Goal: Task Accomplishment & Management: Complete application form

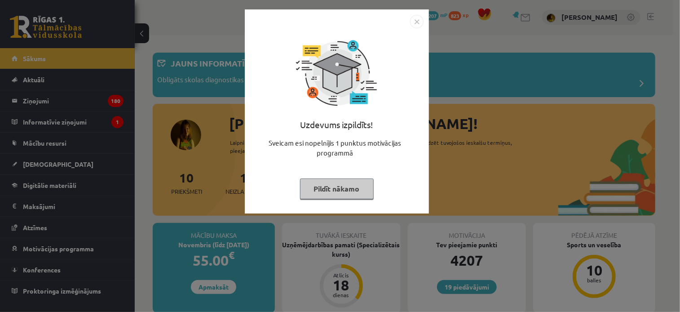
click at [418, 19] on img "Close" at bounding box center [416, 21] width 13 height 13
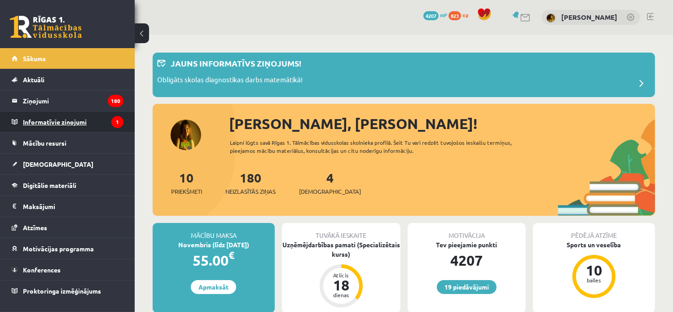
click at [60, 119] on legend "Informatīvie ziņojumi 1" at bounding box center [73, 121] width 101 height 21
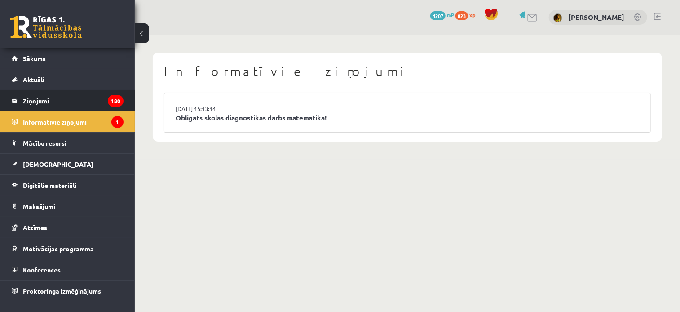
click at [38, 102] on legend "Ziņojumi 180" at bounding box center [73, 100] width 101 height 21
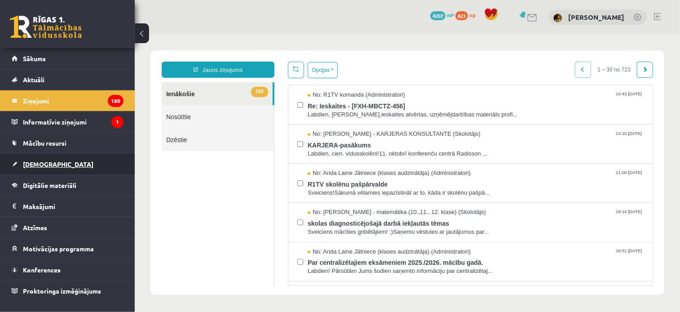
click at [41, 162] on span "[DEMOGRAPHIC_DATA]" at bounding box center [58, 164] width 70 height 8
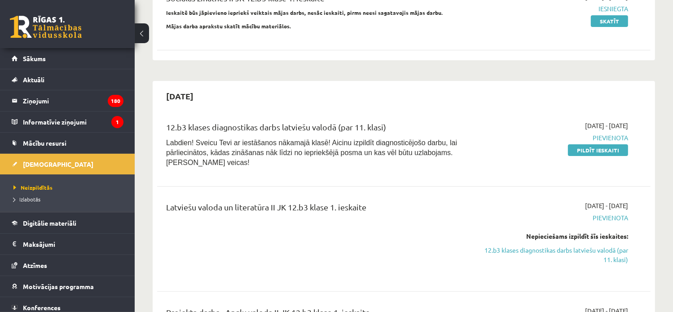
scroll to position [135, 0]
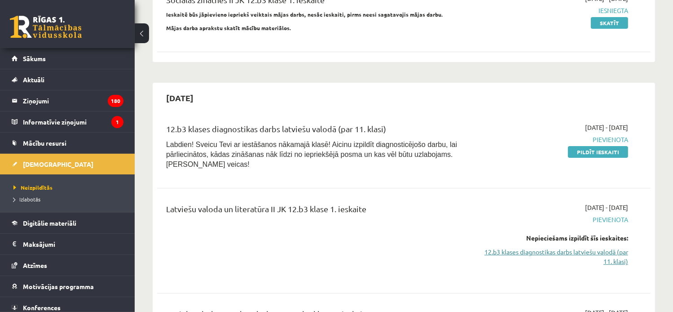
click at [587, 247] on link "12.b3 klases diagnostikas darbs latviešu valodā (par 11. klasi)" at bounding box center [555, 256] width 145 height 19
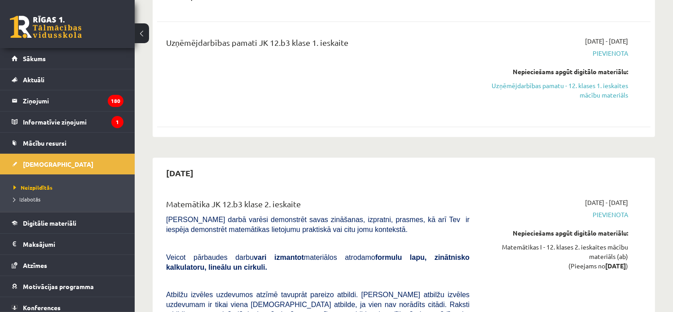
scroll to position [787, 0]
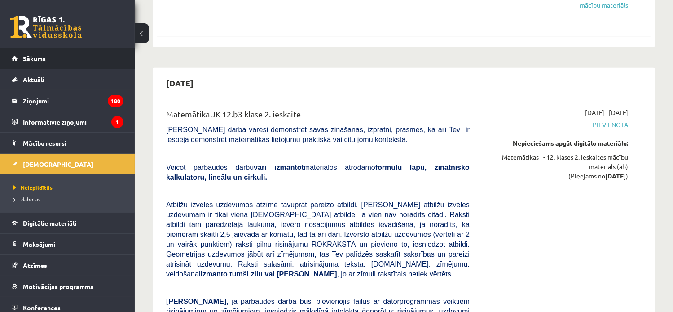
click at [38, 55] on span "Sākums" at bounding box center [34, 58] width 23 height 8
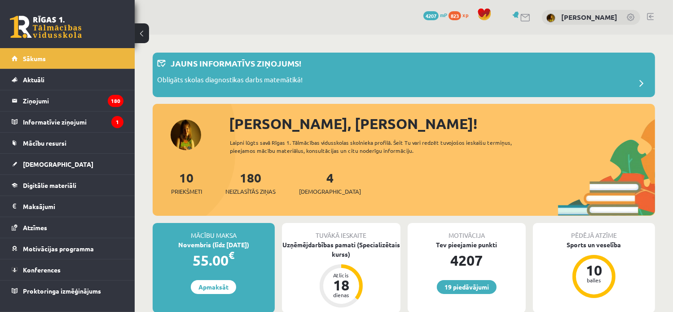
click at [648, 15] on link at bounding box center [650, 16] width 7 height 7
click at [32, 163] on span "[DEMOGRAPHIC_DATA]" at bounding box center [58, 164] width 70 height 8
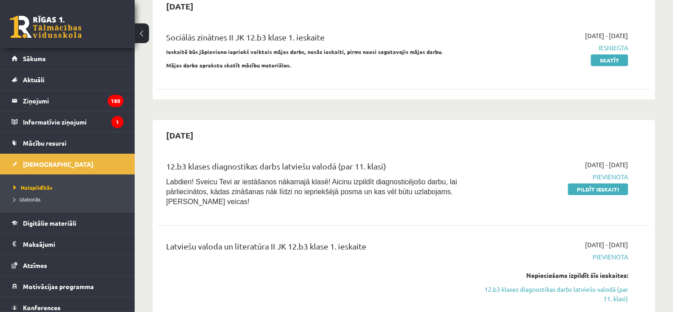
scroll to position [135, 0]
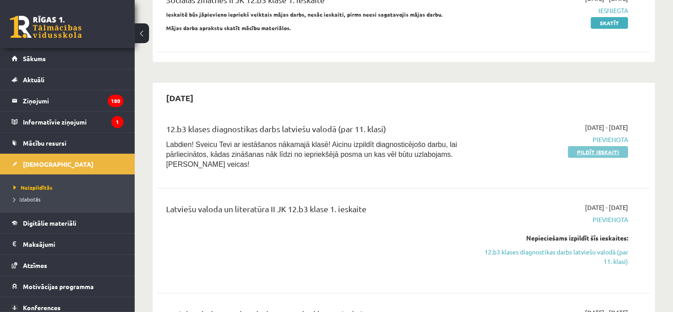
click at [614, 151] on link "Pildīt ieskaiti" at bounding box center [598, 152] width 60 height 12
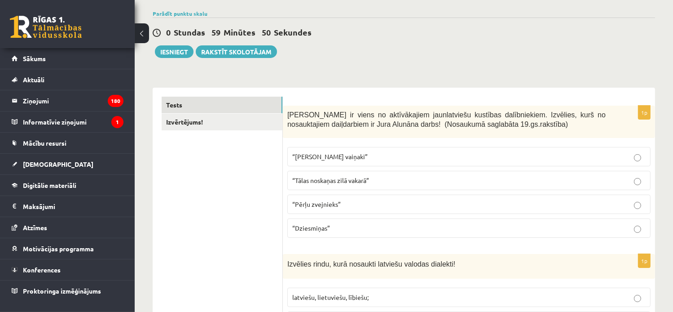
scroll to position [90, 0]
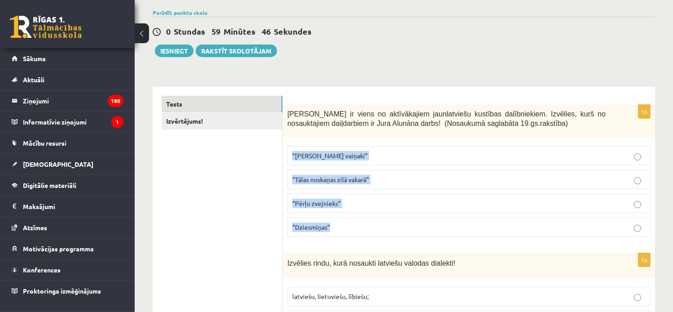
drag, startPoint x: 333, startPoint y: 226, endPoint x: 287, endPoint y: 153, distance: 86.1
click at [287, 153] on fieldset "“Ozolu vaiņaki” “Tālas noskaņas zilā vakarā” “Pērļu zvejnieks” “Dziesmiņas”" at bounding box center [468, 190] width 363 height 98
drag, startPoint x: 287, startPoint y: 153, endPoint x: 313, endPoint y: 156, distance: 25.3
copy fieldset "“Ozolu vaiņaki” “Tālas noskaņas zilā vakarā” “Pērļu zvejnieks” “Dziesmiņas”"
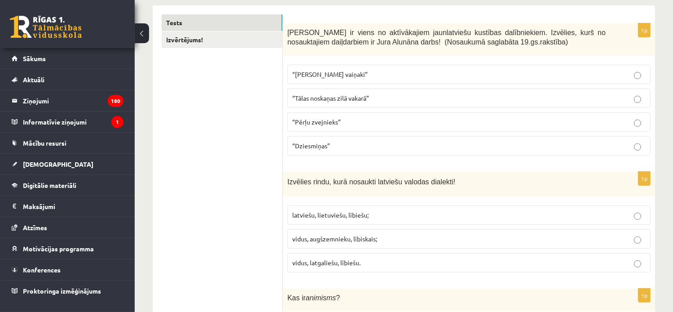
scroll to position [180, 0]
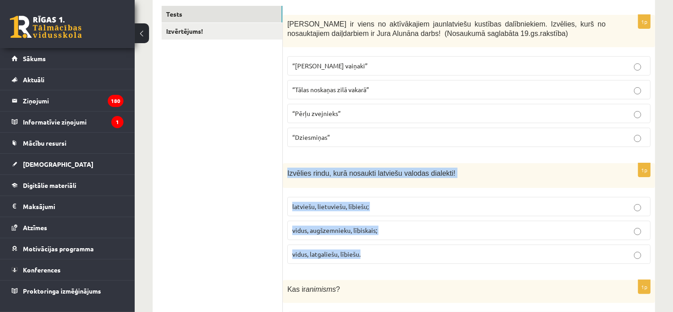
drag, startPoint x: 366, startPoint y: 254, endPoint x: 286, endPoint y: 182, distance: 108.1
click at [286, 182] on div "1p Izvēlies rindu, kurā nosaukti latviešu valodas dialekti! latviešu, lietuvieš…" at bounding box center [469, 217] width 372 height 108
drag, startPoint x: 286, startPoint y: 182, endPoint x: 379, endPoint y: 174, distance: 93.7
copy div "Izvēlies rindu, kurā nosaukti latviešu valodas dialekti! latviešu, lietuviešu, …"
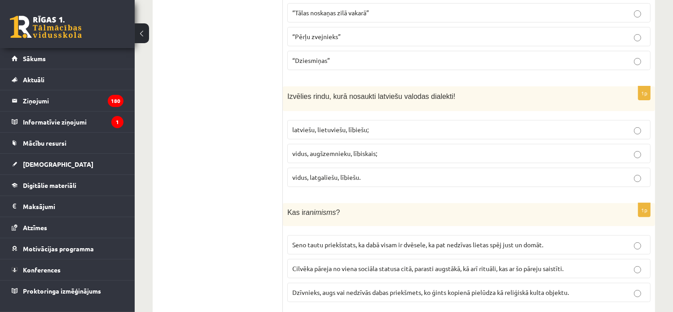
scroll to position [269, 0]
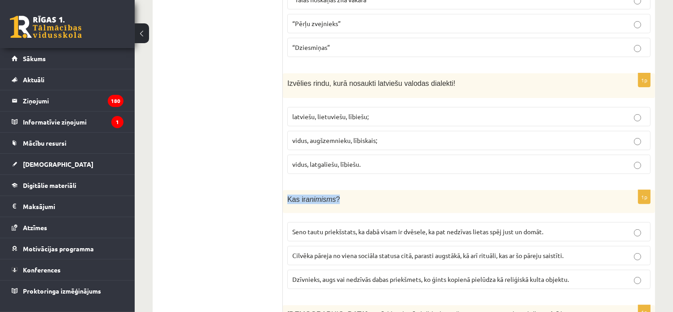
drag, startPoint x: 343, startPoint y: 199, endPoint x: 284, endPoint y: 202, distance: 58.4
click at [284, 202] on div "Kas ir animisms ?" at bounding box center [469, 201] width 372 height 23
drag, startPoint x: 284, startPoint y: 202, endPoint x: 302, endPoint y: 199, distance: 17.7
copy span "Kas ir animisms ?"
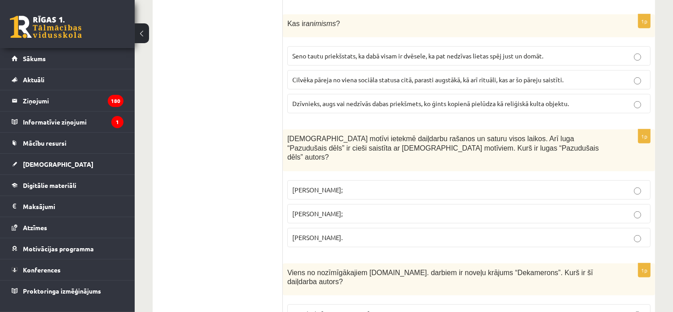
scroll to position [449, 0]
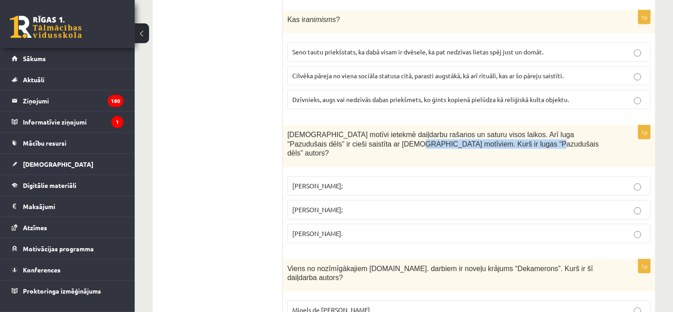
drag, startPoint x: 449, startPoint y: 144, endPoint x: 338, endPoint y: 144, distance: 110.9
click at [338, 144] on span "Bībeles motīvi ietekmē daiļdarbu rašanos un saturu visos laikos. Arī luga “Pazu…" at bounding box center [443, 144] width 312 height 26
drag, startPoint x: 338, startPoint y: 144, endPoint x: 353, endPoint y: 144, distance: 15.3
copy span ". Kurš ir lugas “Pazudušais dēls” autors"
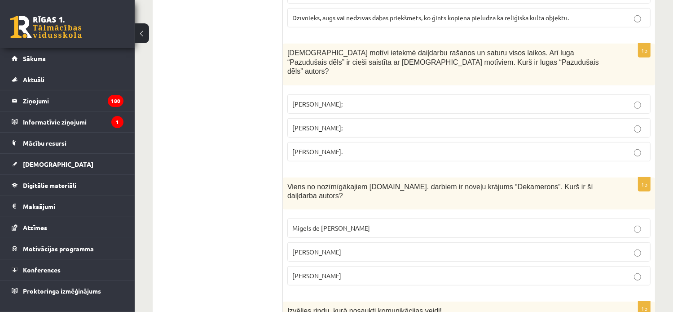
scroll to position [539, 0]
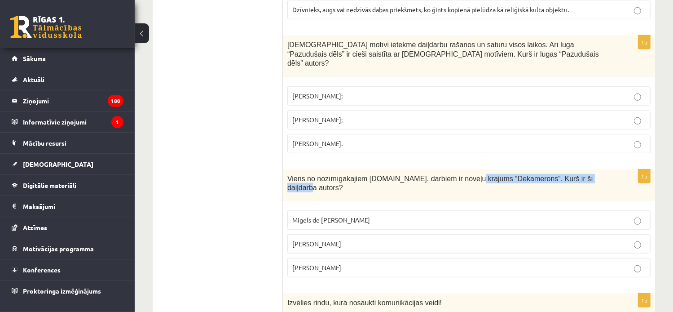
drag, startPoint x: 578, startPoint y: 165, endPoint x: 454, endPoint y: 165, distance: 123.9
click at [454, 175] on span "Viens no nozīmīgākajiem 14.gs. darbiem ir noveļu krājums “Dekamerons”. Kurš ir …" at bounding box center [440, 183] width 306 height 17
drag, startPoint x: 454, startPoint y: 165, endPoint x: 465, endPoint y: 166, distance: 10.4
copy span "“Dekamerons”. Kurš ir šī daiļdarba autors"
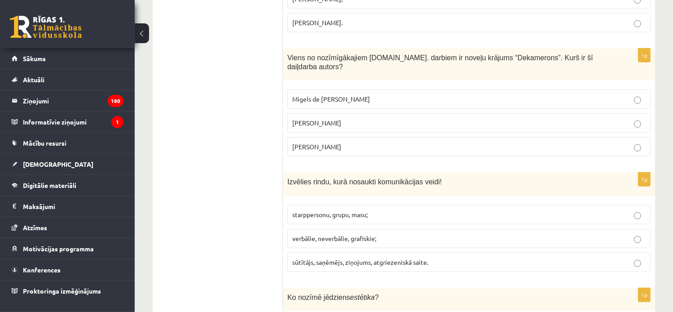
scroll to position [674, 0]
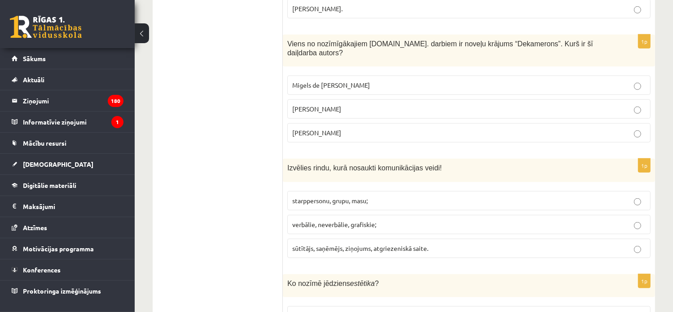
drag, startPoint x: 438, startPoint y: 147, endPoint x: 277, endPoint y: 195, distance: 168.6
drag, startPoint x: 424, startPoint y: 224, endPoint x: 432, endPoint y: 229, distance: 9.9
click at [423, 244] on span "sūtītājs, saņēmējs, ziņojums, atgriezeniskā saite." at bounding box center [360, 248] width 136 height 8
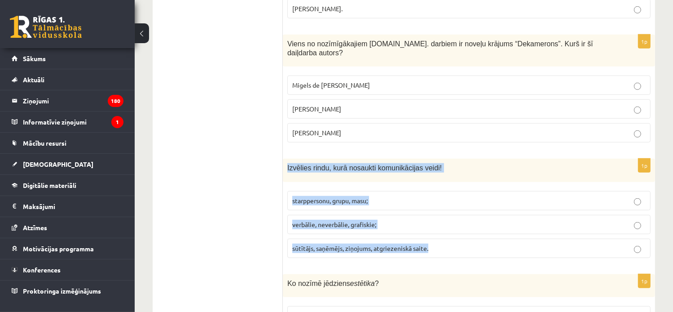
drag, startPoint x: 433, startPoint y: 227, endPoint x: 285, endPoint y: 150, distance: 167.1
click at [285, 158] on div "1p Izvēlies rindu, kurā nosaukti komunikācijas veidi! starppersonu, grupu, masu…" at bounding box center [469, 211] width 372 height 106
drag, startPoint x: 285, startPoint y: 150, endPoint x: 299, endPoint y: 146, distance: 15.2
copy div "Izvēlies rindu, kurā nosaukti komunikācijas veidi! starppersonu, grupu, masu; v…"
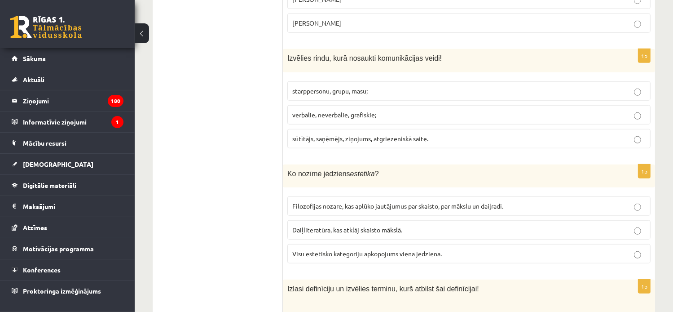
scroll to position [808, 0]
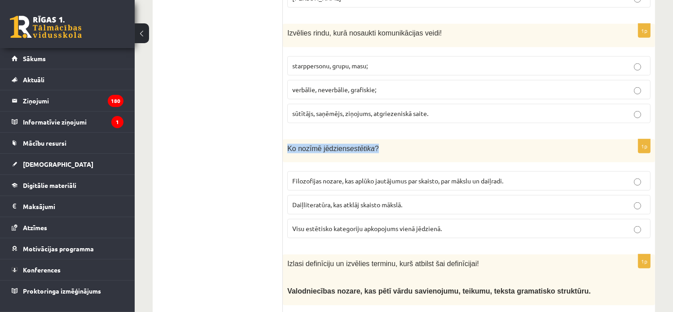
drag, startPoint x: 372, startPoint y: 126, endPoint x: 287, endPoint y: 122, distance: 84.5
click at [287, 144] on p "Ko nozīmē jēdziens estētika ?" at bounding box center [446, 148] width 318 height 9
drag, startPoint x: 287, startPoint y: 122, endPoint x: 291, endPoint y: 125, distance: 4.8
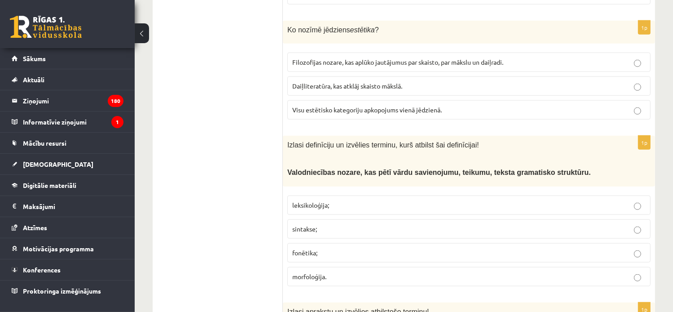
scroll to position [943, 0]
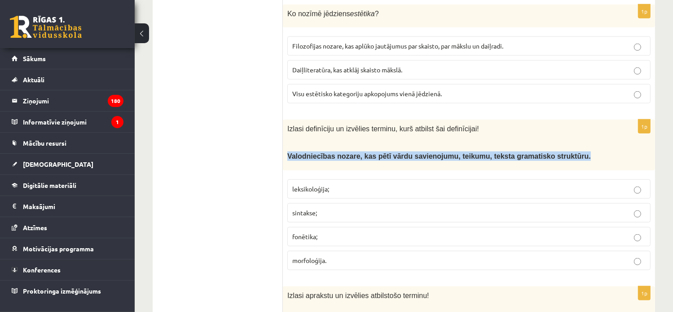
drag, startPoint x: 511, startPoint y: 137, endPoint x: 286, endPoint y: 135, distance: 225.0
click at [286, 135] on div "Izlasi definīciju un izvēlies terminu, kurš atbilst šai definīcijai! Valodniecī…" at bounding box center [469, 144] width 372 height 51
drag, startPoint x: 286, startPoint y: 135, endPoint x: 293, endPoint y: 134, distance: 7.2
copy span "Valodniecības nozare, kas pētī vārdu savienojumu, teikumu, teksta gramatisko st…"
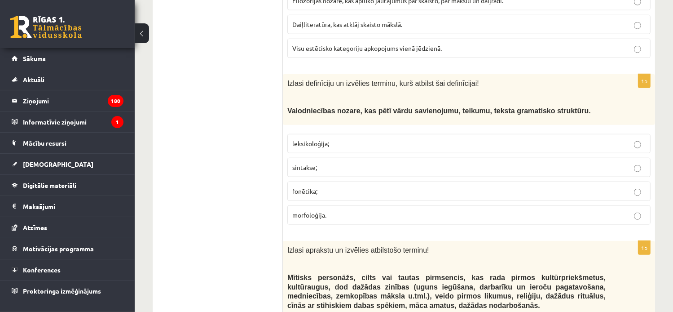
scroll to position [1078, 0]
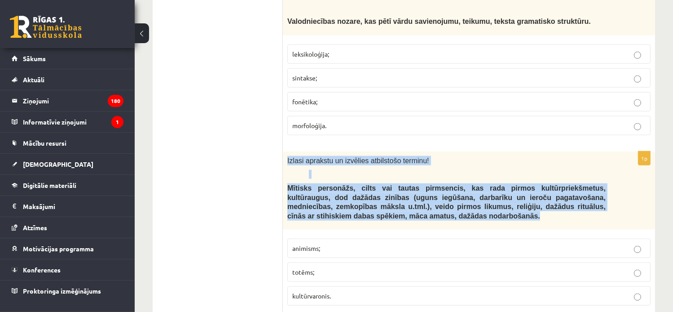
drag, startPoint x: 334, startPoint y: 193, endPoint x: 286, endPoint y: 134, distance: 75.3
click at [286, 151] on div "Izlasi aprakstu un izvēlies atbilstošo terminu! Mītisks personāžs, cilts vai ta…" at bounding box center [469, 190] width 372 height 79
drag, startPoint x: 286, startPoint y: 134, endPoint x: 299, endPoint y: 137, distance: 13.3
copy div "Izlasi aprakstu un izvēlies atbilstošo terminu! Mītisks personāžs, cilts vai ta…"
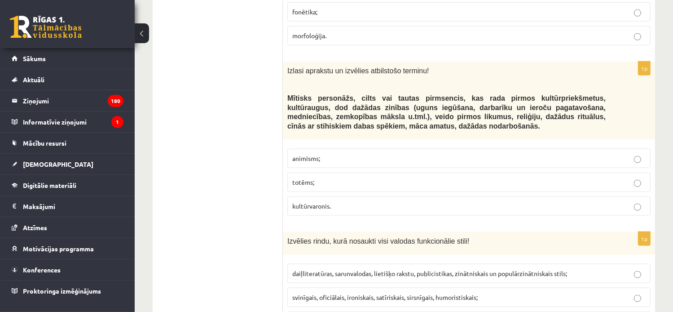
scroll to position [1257, 0]
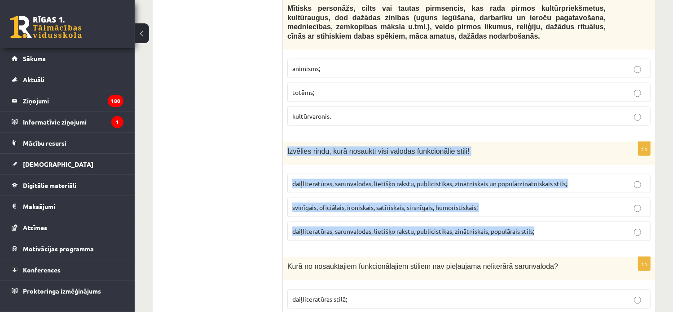
drag, startPoint x: 288, startPoint y: 129, endPoint x: 553, endPoint y: 211, distance: 277.2
click at [553, 211] on div "1p Izvēlies rindu, kurā nosaukti visi valodas funkcionālie stili! daiļliteratūr…" at bounding box center [469, 195] width 372 height 106
copy div "Izvēlies rindu, kurā nosaukti visi valodas funkcionālie stili! daiļliteratūras,…"
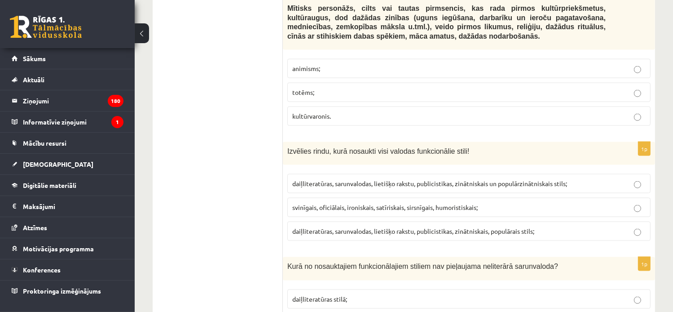
drag, startPoint x: 568, startPoint y: 158, endPoint x: 501, endPoint y: 161, distance: 66.9
click at [501, 179] on span "daiļliteratūras, sarunvalodas, lietišķo rakstu, publicistikas, zinātniskais un …" at bounding box center [429, 183] width 275 height 8
copy span "populārzinātniskais stils"
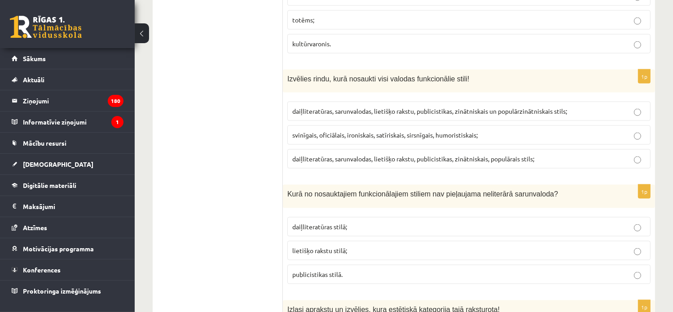
scroll to position [1347, 0]
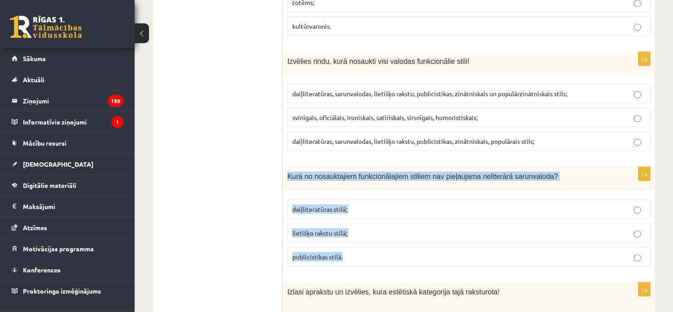
drag, startPoint x: 365, startPoint y: 235, endPoint x: 286, endPoint y: 148, distance: 117.9
click at [286, 167] on div "1p Kurā no nosauktajiem funkcionālajiem stiliem nav pieļaujama neliterārā sarun…" at bounding box center [469, 220] width 372 height 106
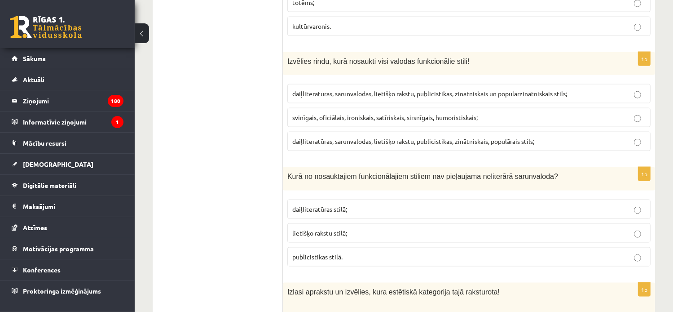
click at [638, 223] on label "lietišķo rakstu stilā;" at bounding box center [468, 232] width 363 height 19
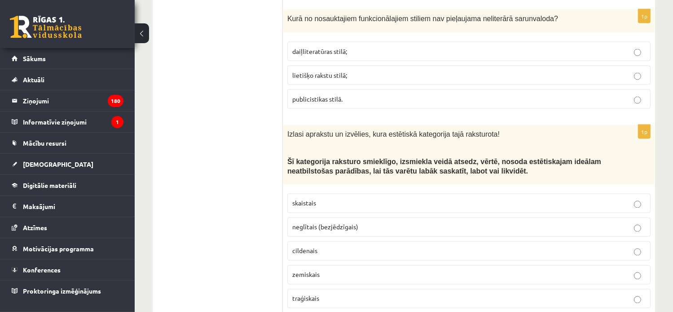
scroll to position [1527, 0]
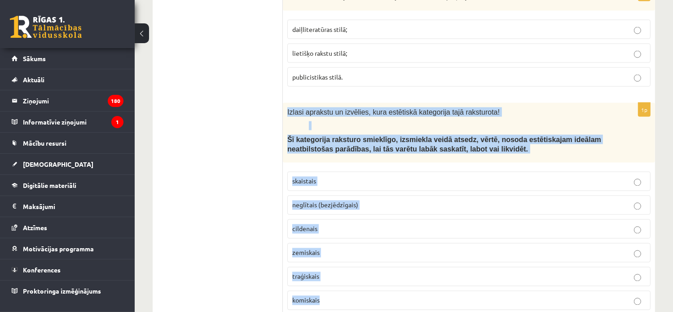
drag, startPoint x: 525, startPoint y: 278, endPoint x: 284, endPoint y: 88, distance: 306.9
click at [284, 103] on div "1p Izlasi aprakstu un izvēlies, kura estētiskā kategorija tajā raksturota! Šī k…" at bounding box center [469, 210] width 372 height 214
drag, startPoint x: 284, startPoint y: 88, endPoint x: 297, endPoint y: 84, distance: 13.9
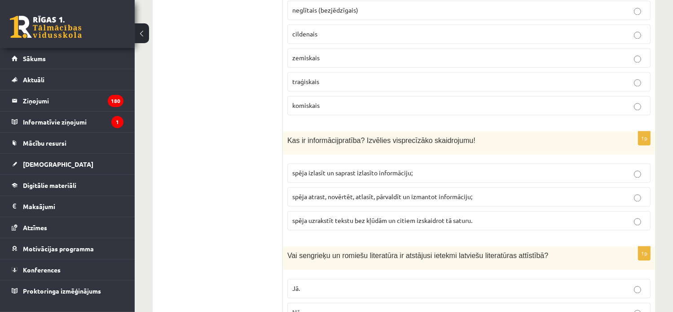
scroll to position [1706, 0]
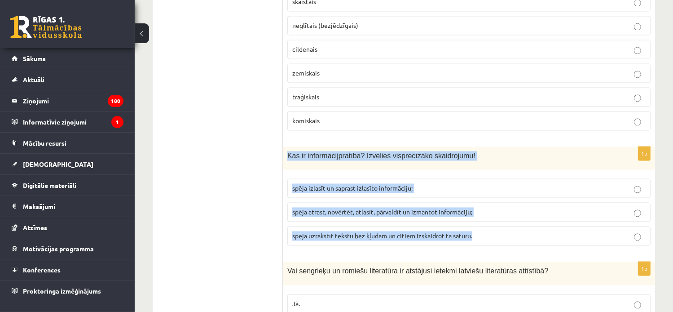
drag, startPoint x: 286, startPoint y: 128, endPoint x: 509, endPoint y: 207, distance: 235.9
click at [509, 207] on div "1p Kas ir informācijpratība? Izvēlies visprecīzāko skaidrojumu! spēja izlasīt u…" at bounding box center [469, 199] width 372 height 106
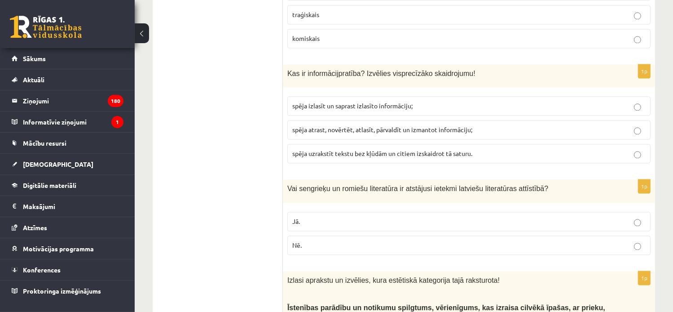
scroll to position [1796, 0]
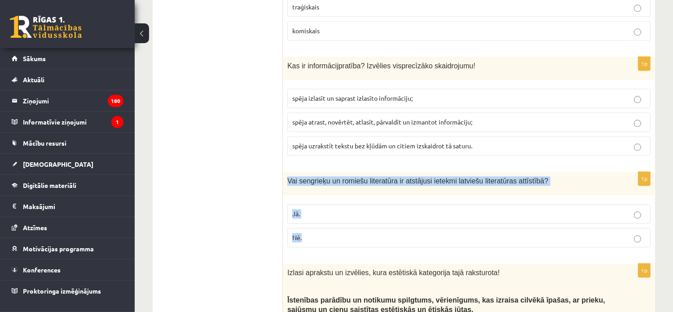
drag, startPoint x: 313, startPoint y: 212, endPoint x: 289, endPoint y: 156, distance: 61.4
click at [289, 172] on div "1p Vai sengrieķu un romiešu literatūra ir atstājusi ietekmi latviešu literatūra…" at bounding box center [469, 213] width 372 height 82
drag, startPoint x: 289, startPoint y: 156, endPoint x: 294, endPoint y: 154, distance: 5.8
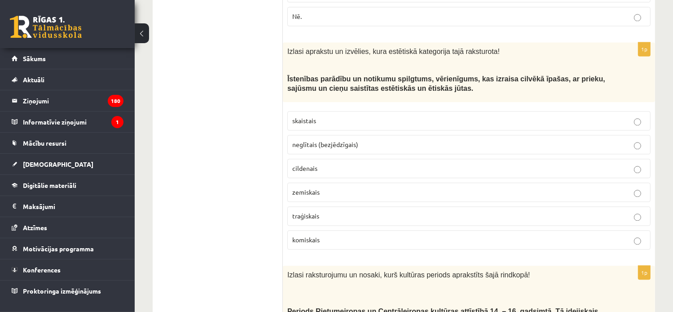
scroll to position [2021, 0]
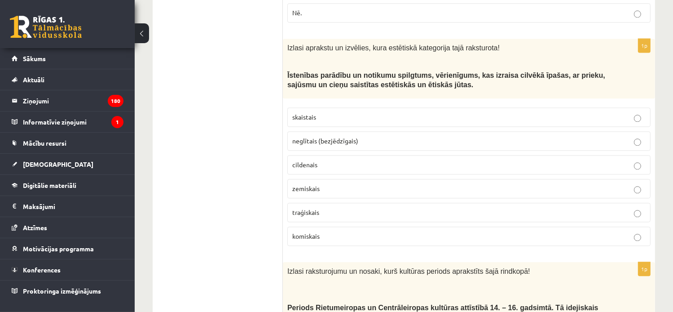
click at [345, 160] on p "cildenais" at bounding box center [468, 164] width 353 height 9
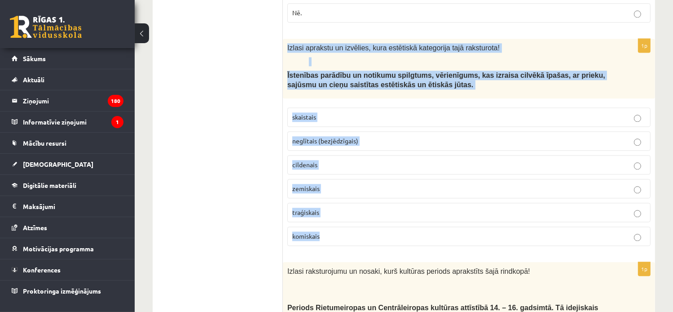
drag, startPoint x: 287, startPoint y: 22, endPoint x: 634, endPoint y: 203, distance: 391.0
click at [634, 203] on div "1p Izlasi aprakstu un izvēlies, kura estētiskā kategorija tajā raksturota! Īste…" at bounding box center [469, 146] width 372 height 214
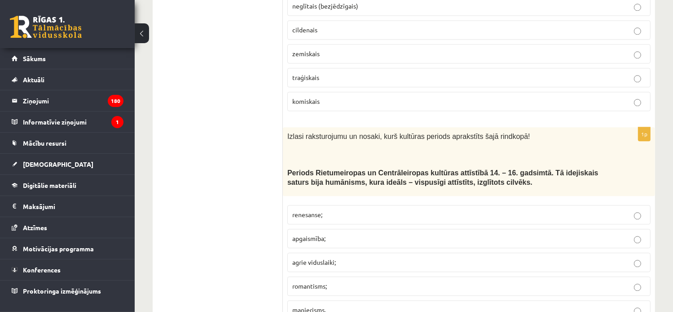
scroll to position [2245, 0]
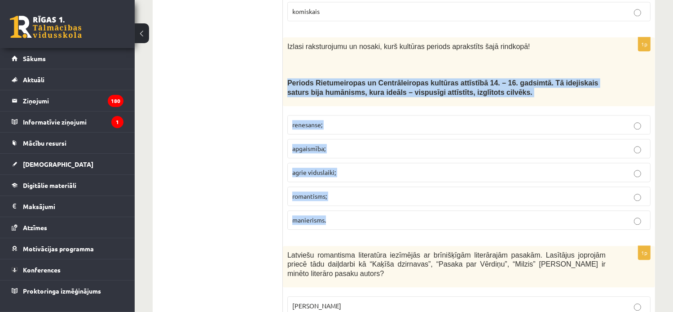
drag, startPoint x: 286, startPoint y: 53, endPoint x: 408, endPoint y: 184, distance: 178.5
click at [408, 184] on div "1p Izlasi raksturojumu un nosaki, kurš kultūras periods aprakstīts šajā rindkop…" at bounding box center [469, 136] width 372 height 199
click at [664, 98] on div "**********" at bounding box center [404, 102] width 538 height 4625
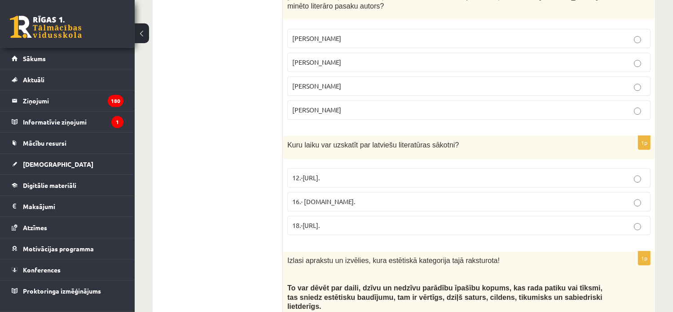
scroll to position [2514, 0]
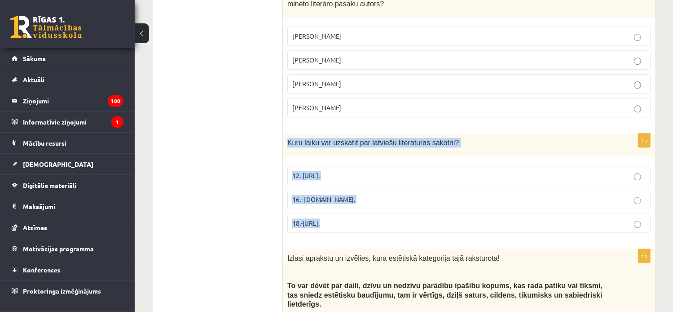
drag, startPoint x: 332, startPoint y: 185, endPoint x: 285, endPoint y: 103, distance: 95.3
click at [285, 133] on div "1p Kuru laiku var uzskatīt par latviešu literatūras sākotni? 12.-13.gs. 16.- 17…" at bounding box center [469, 186] width 372 height 106
drag, startPoint x: 285, startPoint y: 103, endPoint x: 298, endPoint y: 103, distance: 13.5
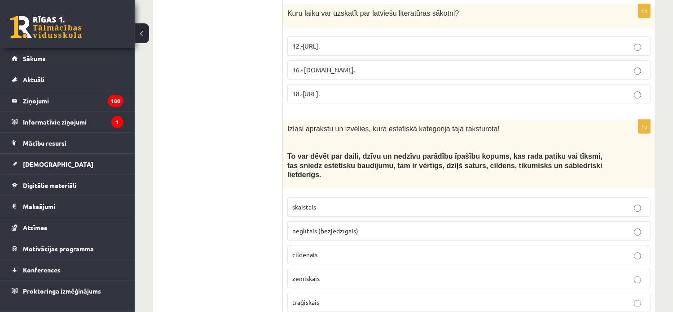
scroll to position [2649, 0]
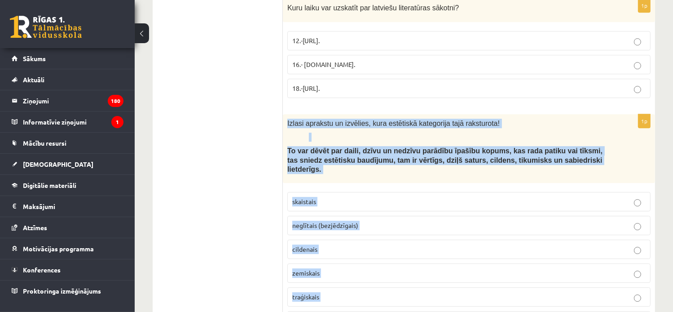
drag, startPoint x: 299, startPoint y: 88, endPoint x: 683, endPoint y: 265, distance: 422.9
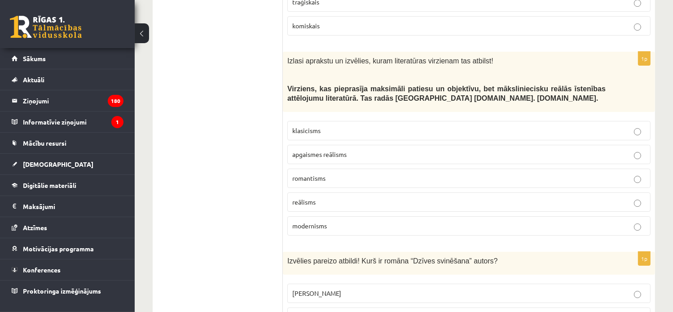
scroll to position [2919, 0]
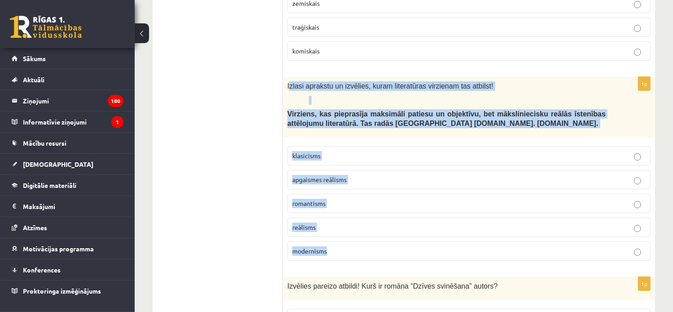
drag, startPoint x: 290, startPoint y: 39, endPoint x: 485, endPoint y: 194, distance: 249.2
click at [485, 194] on div "1p Izlasi aprakstu un izvēlies, kuram literatūras virzienam tas atbilst! Virzie…" at bounding box center [469, 172] width 372 height 190
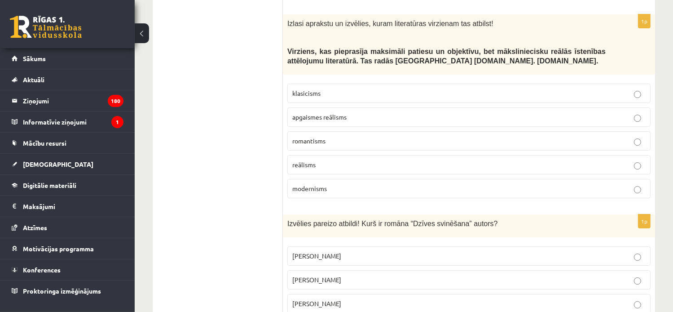
scroll to position [3053, 0]
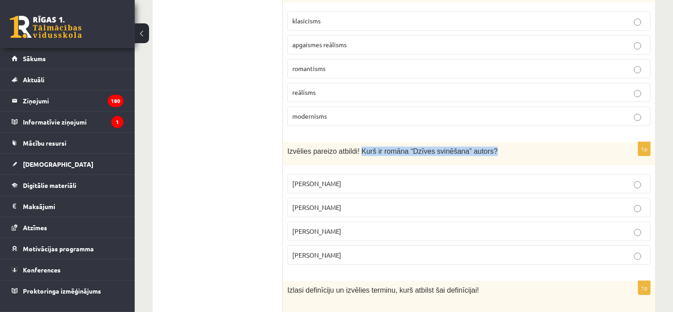
drag, startPoint x: 476, startPoint y: 99, endPoint x: 355, endPoint y: 102, distance: 121.3
click at [355, 147] on span "Izvēlies pareizo atbildi! Kurš ir romāna “Dzīves svinēšana” autors?" at bounding box center [392, 151] width 211 height 8
drag, startPoint x: 355, startPoint y: 102, endPoint x: 362, endPoint y: 98, distance: 8.9
drag, startPoint x: 345, startPoint y: 202, endPoint x: 286, endPoint y: 101, distance: 117.4
click at [286, 142] on div "1p Izvēlies pareizo atbildi! Kurš ir romāna “Dzīves svinēšana” autors? Nora Iks…" at bounding box center [469, 207] width 372 height 130
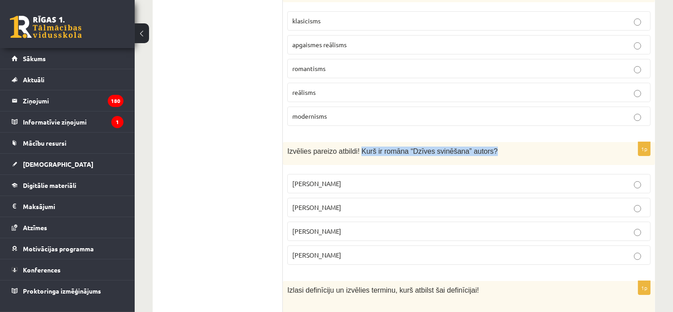
drag, startPoint x: 286, startPoint y: 101, endPoint x: 295, endPoint y: 101, distance: 9.9
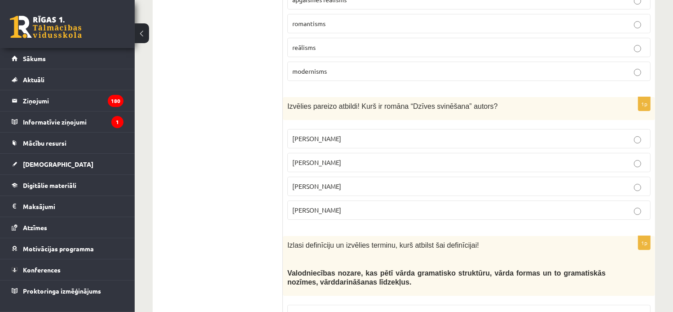
scroll to position [3188, 0]
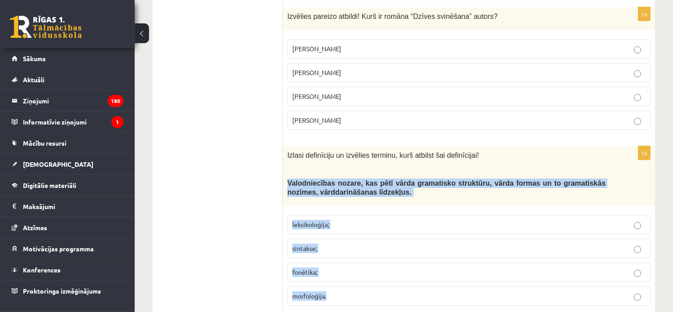
drag, startPoint x: 288, startPoint y: 132, endPoint x: 453, endPoint y: 251, distance: 204.1
click at [453, 251] on div "1p Izlasi definīciju un izvēlies terminu, kurš atbilst šai definīcijai! Valodni…" at bounding box center [469, 229] width 372 height 167
drag, startPoint x: 453, startPoint y: 251, endPoint x: 449, endPoint y: 130, distance: 121.7
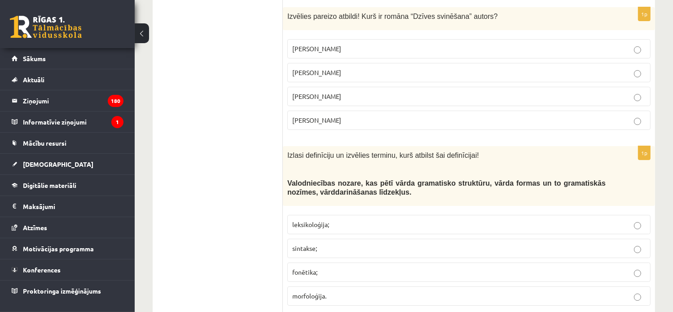
drag, startPoint x: 665, startPoint y: 264, endPoint x: 626, endPoint y: 239, distance: 46.7
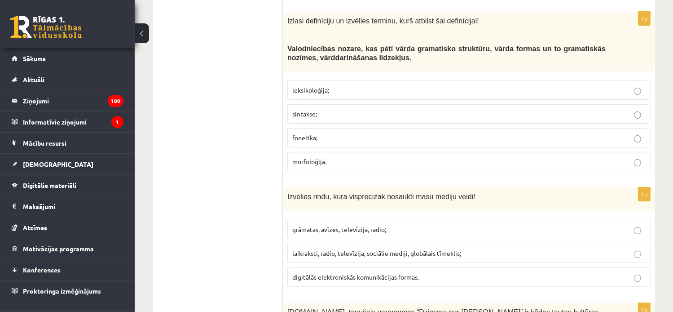
scroll to position [3323, 0]
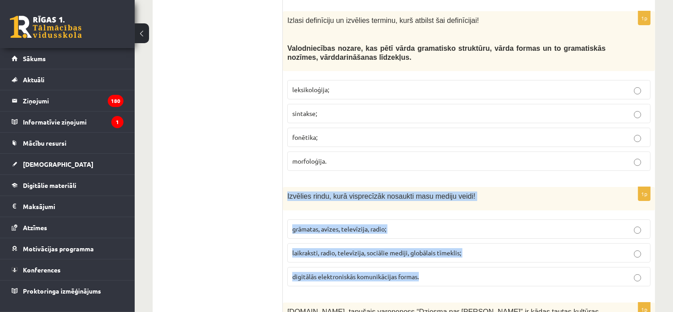
drag, startPoint x: 422, startPoint y: 227, endPoint x: 287, endPoint y: 138, distance: 161.1
click at [287, 187] on div "1p Izvēlies rindu, kurā visprecīzāk nosaukti masu mediju veidi! grāmatas, avīze…" at bounding box center [469, 240] width 372 height 106
drag, startPoint x: 287, startPoint y: 138, endPoint x: 294, endPoint y: 142, distance: 7.9
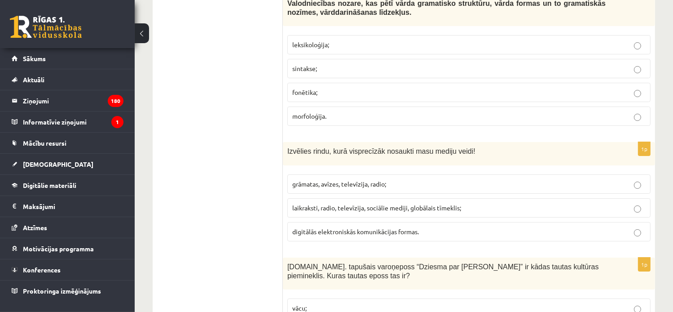
scroll to position [3457, 0]
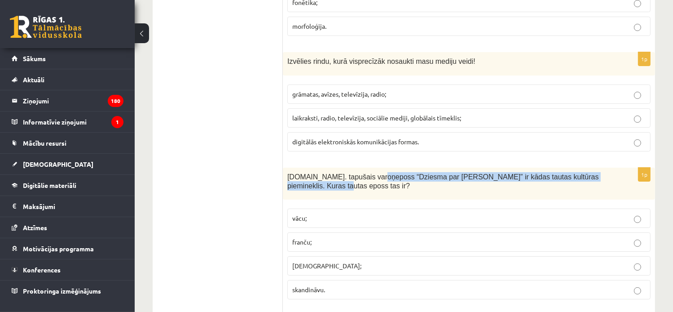
drag, startPoint x: 366, startPoint y: 124, endPoint x: 684, endPoint y: 117, distance: 318.4
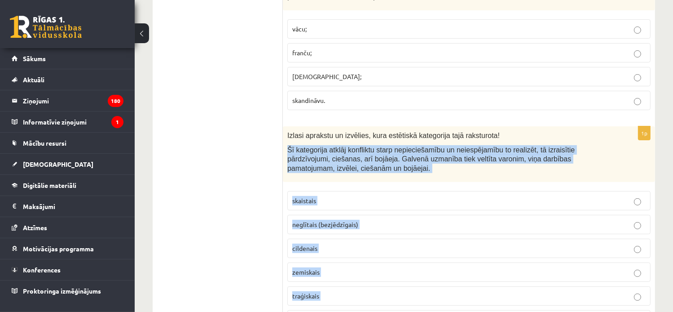
scroll to position [3682, 0]
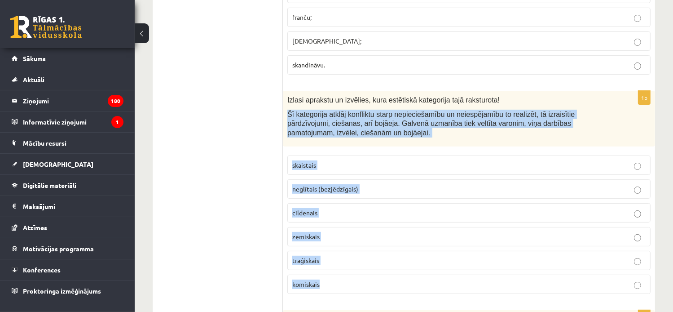
drag, startPoint x: 286, startPoint y: 150, endPoint x: 434, endPoint y: 232, distance: 169.0
click at [434, 232] on div "1p Izlasi aprakstu un izvēlies, kura estētiskā kategorija tajā raksturota! Šī k…" at bounding box center [469, 196] width 372 height 210
click at [312, 256] on span "traģiskais" at bounding box center [305, 260] width 27 height 8
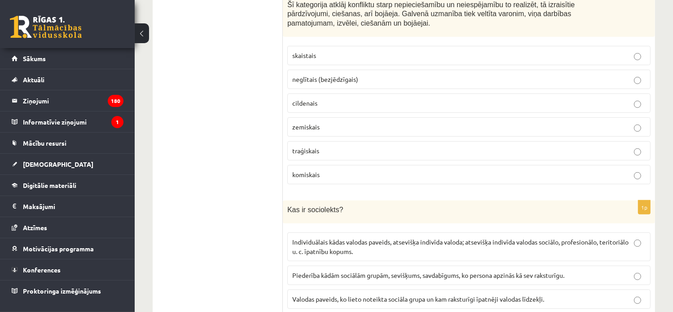
scroll to position [3817, 0]
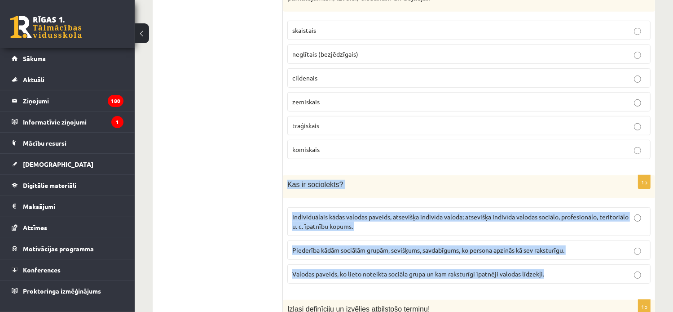
drag, startPoint x: 286, startPoint y: 132, endPoint x: 615, endPoint y: 226, distance: 342.1
click at [615, 226] on div "1p Kas ir sociolekts? Individuālais kādas valodas paveids, atsevišķa indivīda v…" at bounding box center [469, 232] width 372 height 115
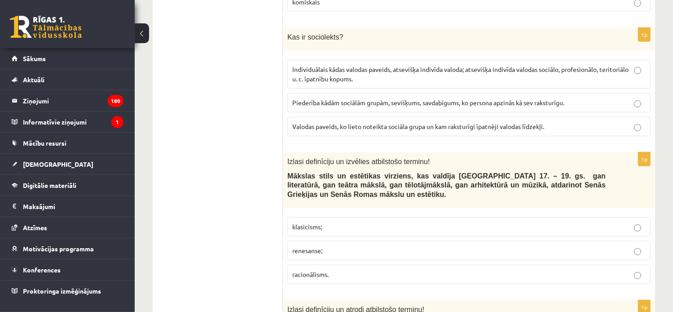
scroll to position [3951, 0]
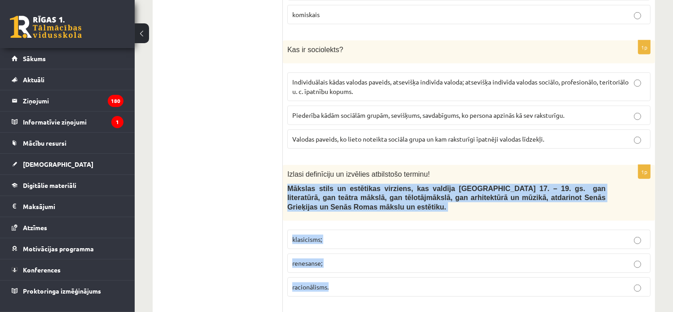
drag, startPoint x: 288, startPoint y: 132, endPoint x: 403, endPoint y: 213, distance: 141.1
click at [403, 213] on div "1p Izlasi definīciju un izvēlies atbilstošo terminu! Mākslas stils un estētikas…" at bounding box center [469, 234] width 372 height 139
drag, startPoint x: 403, startPoint y: 213, endPoint x: 368, endPoint y: 133, distance: 86.8
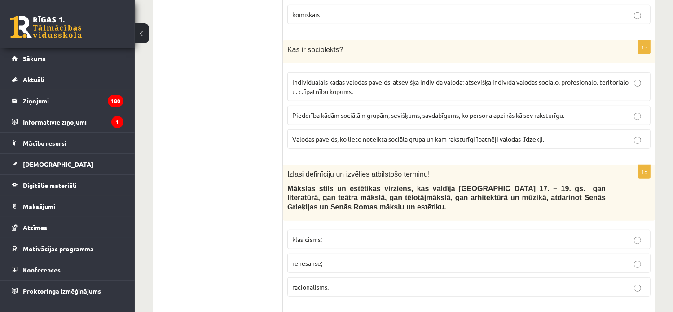
scroll to position [4041, 0]
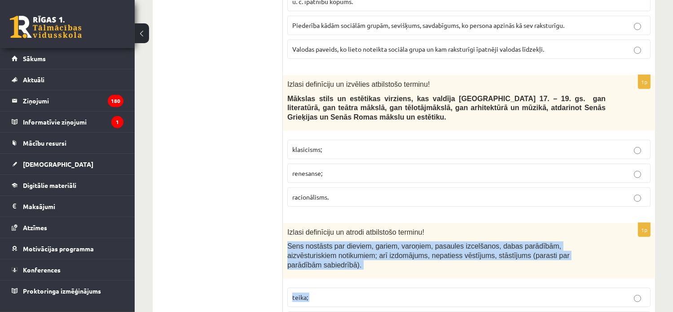
drag, startPoint x: 287, startPoint y: 181, endPoint x: 511, endPoint y: 261, distance: 237.0
click at [511, 261] on div "1p Izlasi definīciju un atrodi atbilstošo terminu! Sens nostāsts par dieviem, g…" at bounding box center [469, 292] width 372 height 139
drag, startPoint x: 511, startPoint y: 261, endPoint x: 471, endPoint y: 185, distance: 85.3
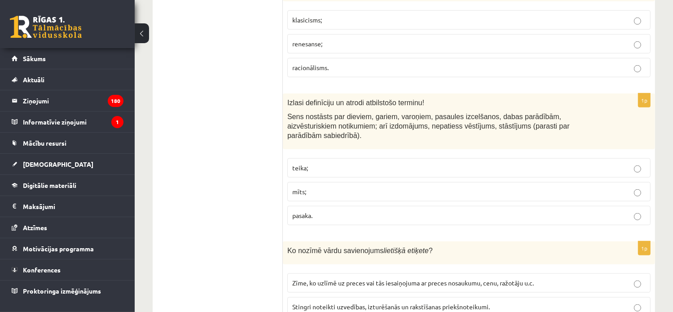
scroll to position [4176, 0]
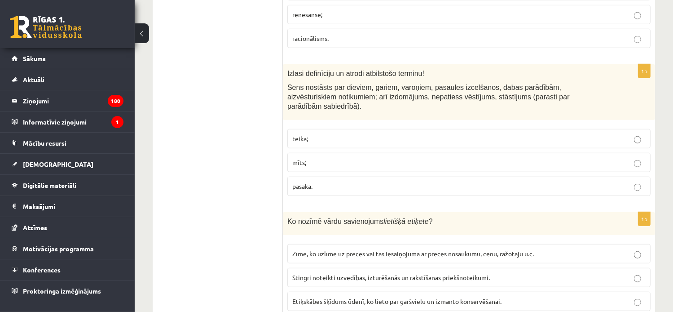
scroll to position [4271, 0]
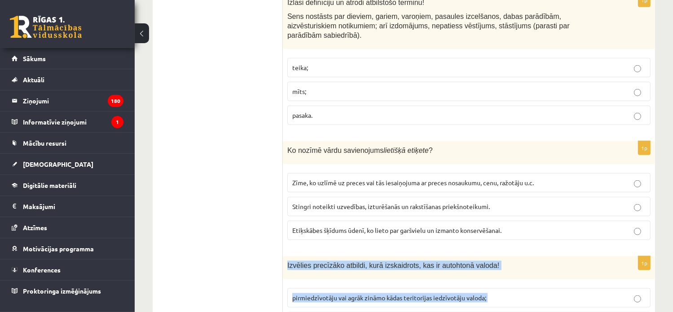
drag, startPoint x: 287, startPoint y: 189, endPoint x: 449, endPoint y: 264, distance: 178.4
click at [449, 264] on div "1p Izvēlies precīzāko atbildi, kurā izskaidrots, kas ir autohtonā valoda! pirmi…" at bounding box center [469, 309] width 372 height 106
drag, startPoint x: 449, startPoint y: 264, endPoint x: 441, endPoint y: 189, distance: 75.4
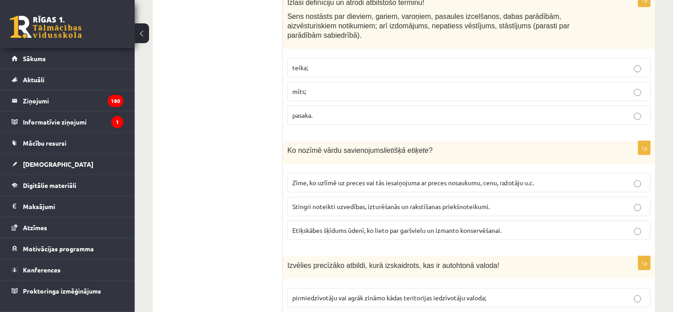
drag, startPoint x: 665, startPoint y: 246, endPoint x: 661, endPoint y: 250, distance: 5.4
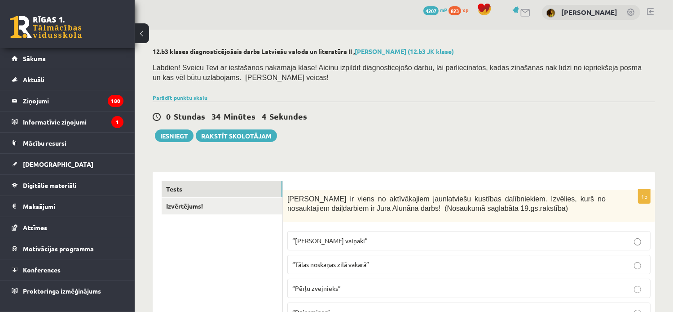
scroll to position [0, 0]
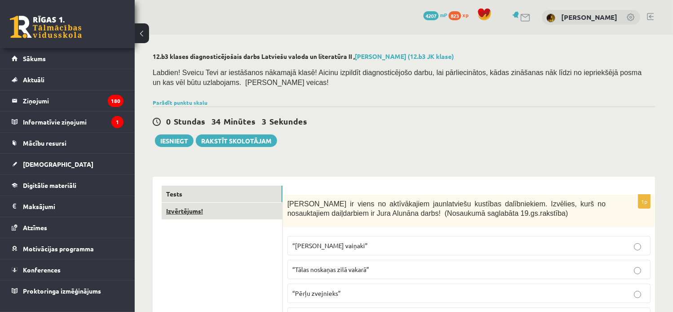
click at [195, 210] on link "Izvērtējums!" at bounding box center [222, 211] width 121 height 17
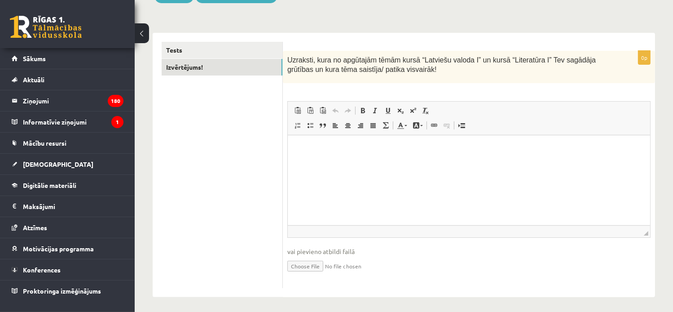
scroll to position [146, 0]
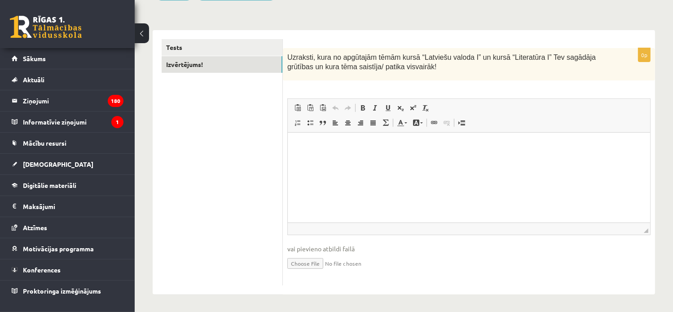
click at [386, 157] on html at bounding box center [468, 145] width 362 height 27
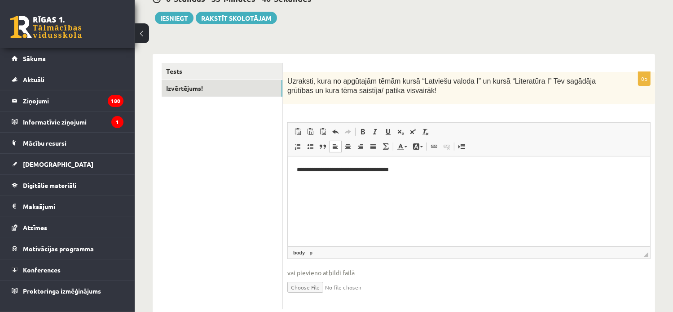
scroll to position [101, 0]
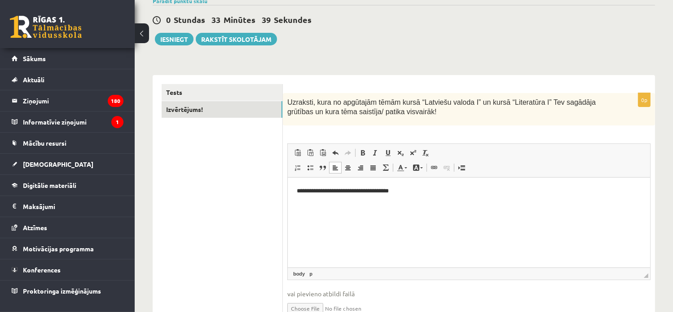
click at [357, 190] on p "**********" at bounding box center [468, 190] width 345 height 9
click at [405, 191] on p "**********" at bounding box center [468, 190] width 345 height 9
click at [416, 193] on p "**********" at bounding box center [468, 190] width 345 height 9
click at [425, 198] on html "**********" at bounding box center [468, 190] width 362 height 27
click at [418, 189] on p "**********" at bounding box center [468, 190] width 345 height 9
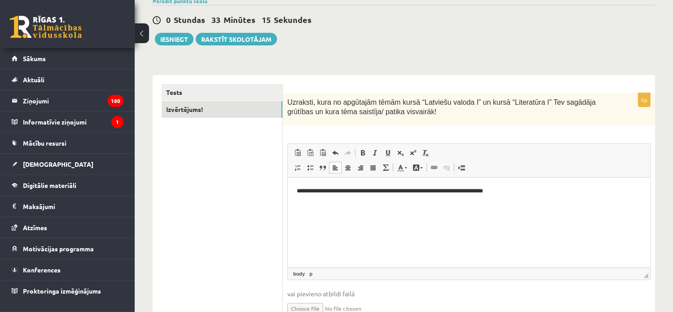
click at [515, 191] on p "**********" at bounding box center [468, 190] width 345 height 9
drag, startPoint x: 348, startPoint y: 191, endPoint x: 334, endPoint y: 192, distance: 14.4
click at [334, 192] on p "**********" at bounding box center [468, 190] width 345 height 9
click at [528, 194] on p "**********" at bounding box center [468, 190] width 345 height 9
click at [416, 204] on p "**********" at bounding box center [468, 206] width 345 height 9
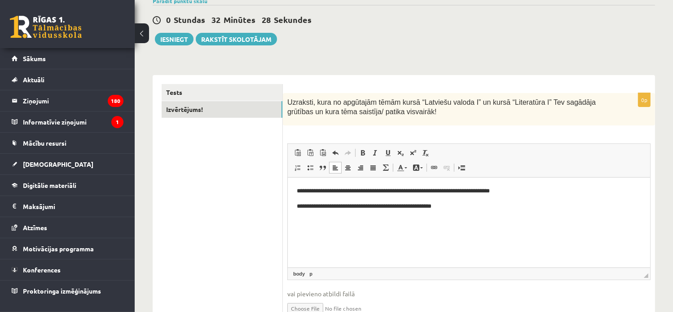
click at [479, 208] on p "**********" at bounding box center [468, 206] width 345 height 9
click at [220, 91] on link "Tests" at bounding box center [222, 92] width 121 height 17
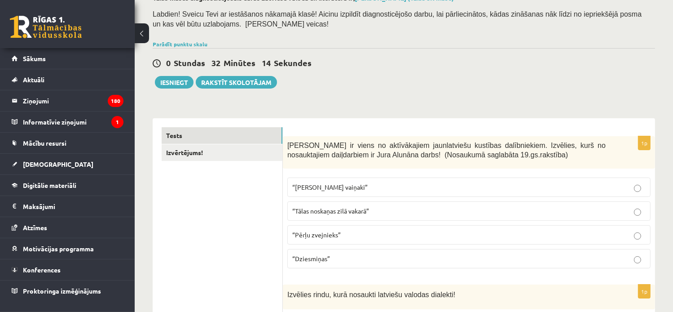
scroll to position [57, 0]
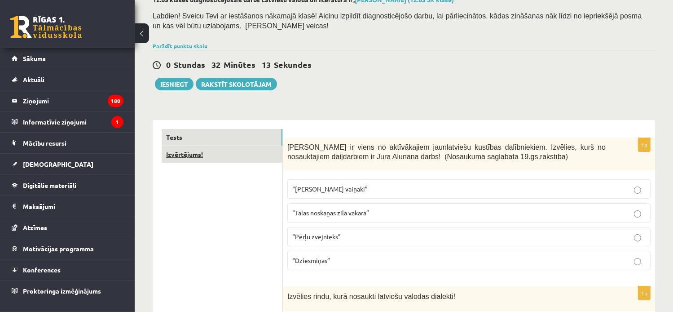
click at [198, 154] on link "Izvērtējums!" at bounding box center [222, 154] width 121 height 17
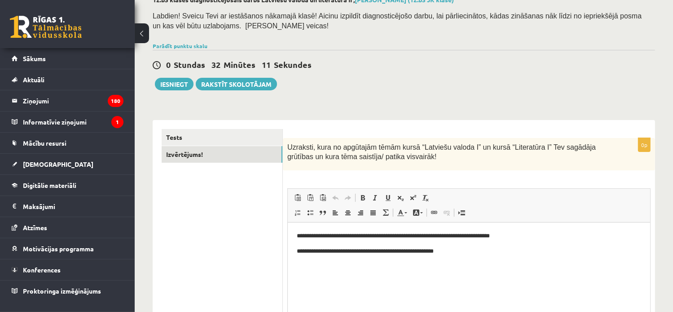
scroll to position [0, 0]
drag, startPoint x: 385, startPoint y: 252, endPoint x: 461, endPoint y: 246, distance: 76.1
click at [461, 247] on p "**********" at bounding box center [468, 251] width 345 height 9
click at [466, 252] on p "**********" at bounding box center [468, 251] width 345 height 9
click at [447, 251] on p "**********" at bounding box center [468, 251] width 345 height 9
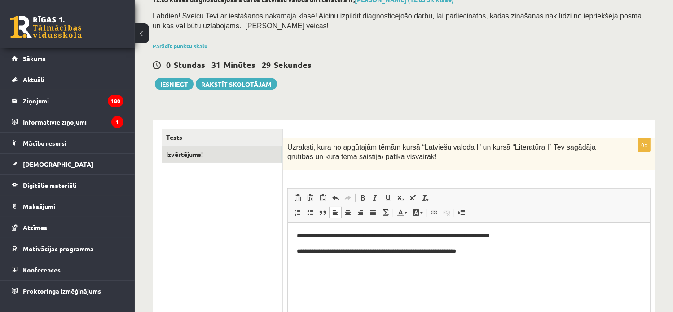
click at [463, 251] on p "**********" at bounding box center [468, 251] width 345 height 9
click at [484, 252] on p "**********" at bounding box center [468, 251] width 345 height 9
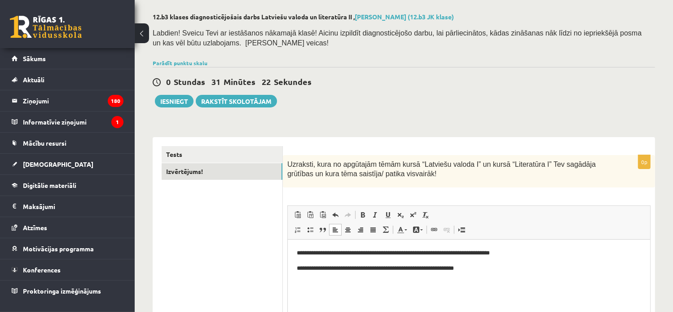
scroll to position [12, 0]
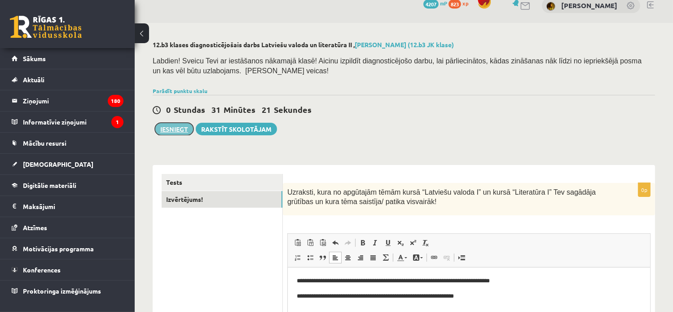
click at [172, 126] on button "Iesniegt" at bounding box center [174, 129] width 39 height 13
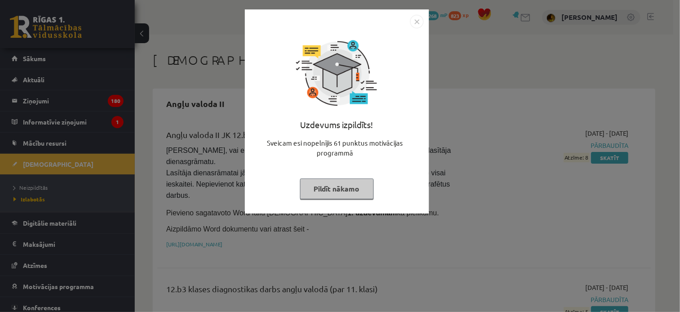
click at [418, 24] on img "Close" at bounding box center [416, 21] width 13 height 13
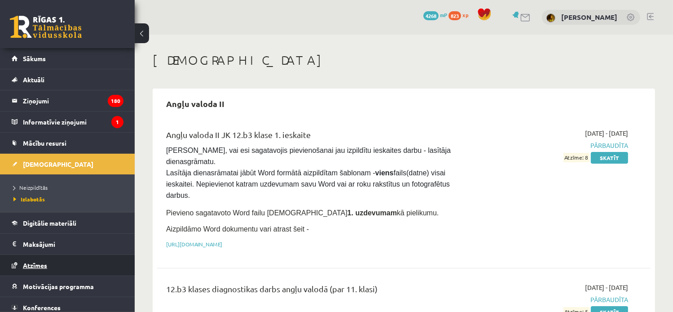
click at [33, 268] on link "Atzīmes" at bounding box center [68, 265] width 112 height 21
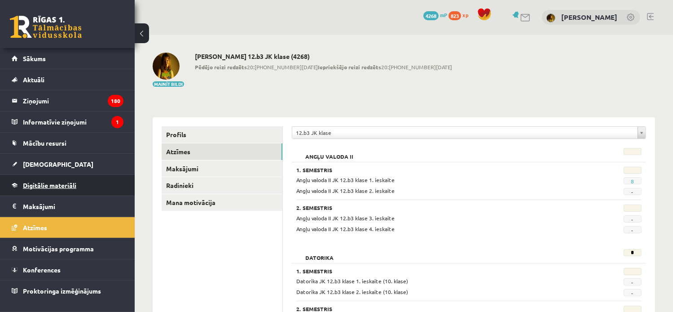
click at [48, 187] on span "Digitālie materiāli" at bounding box center [49, 185] width 53 height 8
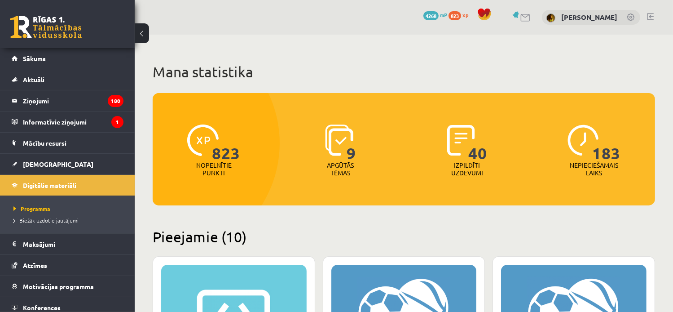
click at [653, 17] on link at bounding box center [650, 16] width 7 height 7
